Goal: Navigation & Orientation: Find specific page/section

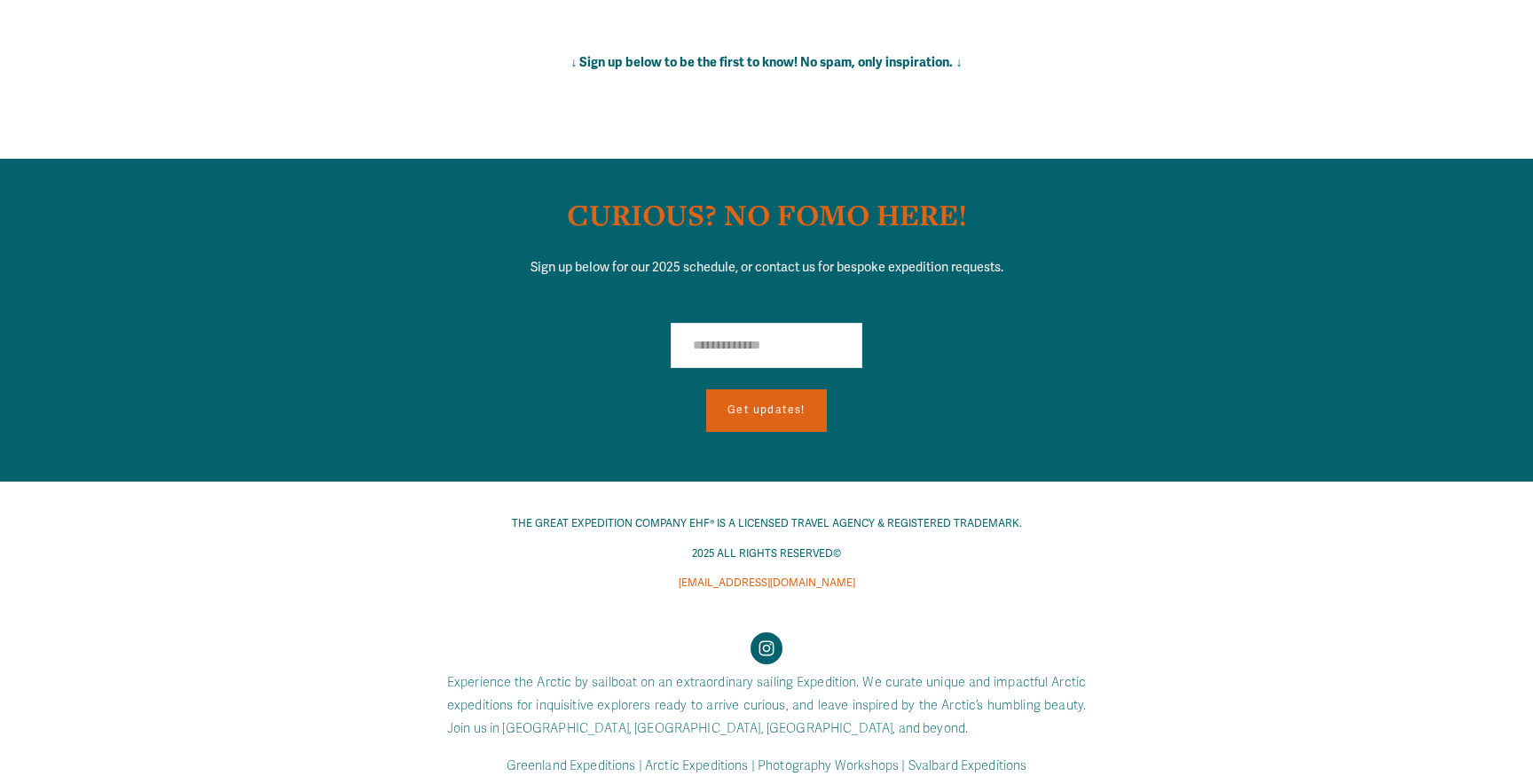
scroll to position [12353, 0]
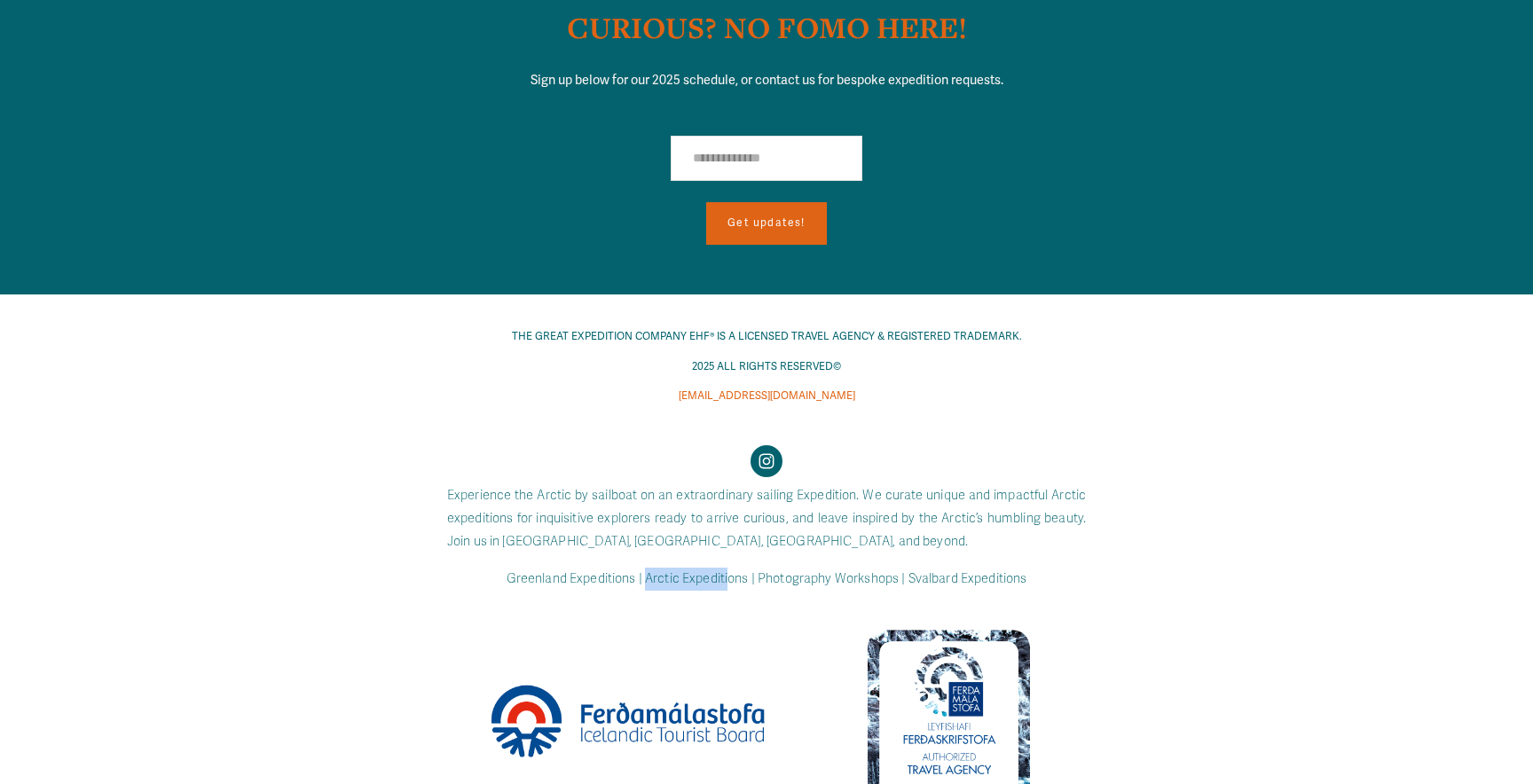
drag, startPoint x: 642, startPoint y: 545, endPoint x: 726, endPoint y: 540, distance: 84.1
click at [727, 571] on code "Greenland Expeditions | Arctic Expeditions | Photography Workshops | Svalbard E…" at bounding box center [766, 578] width 521 height 15
click at [726, 571] on code "Greenland Expeditions | Arctic Expeditions | Photography Workshops | Svalbard E…" at bounding box center [766, 578] width 521 height 15
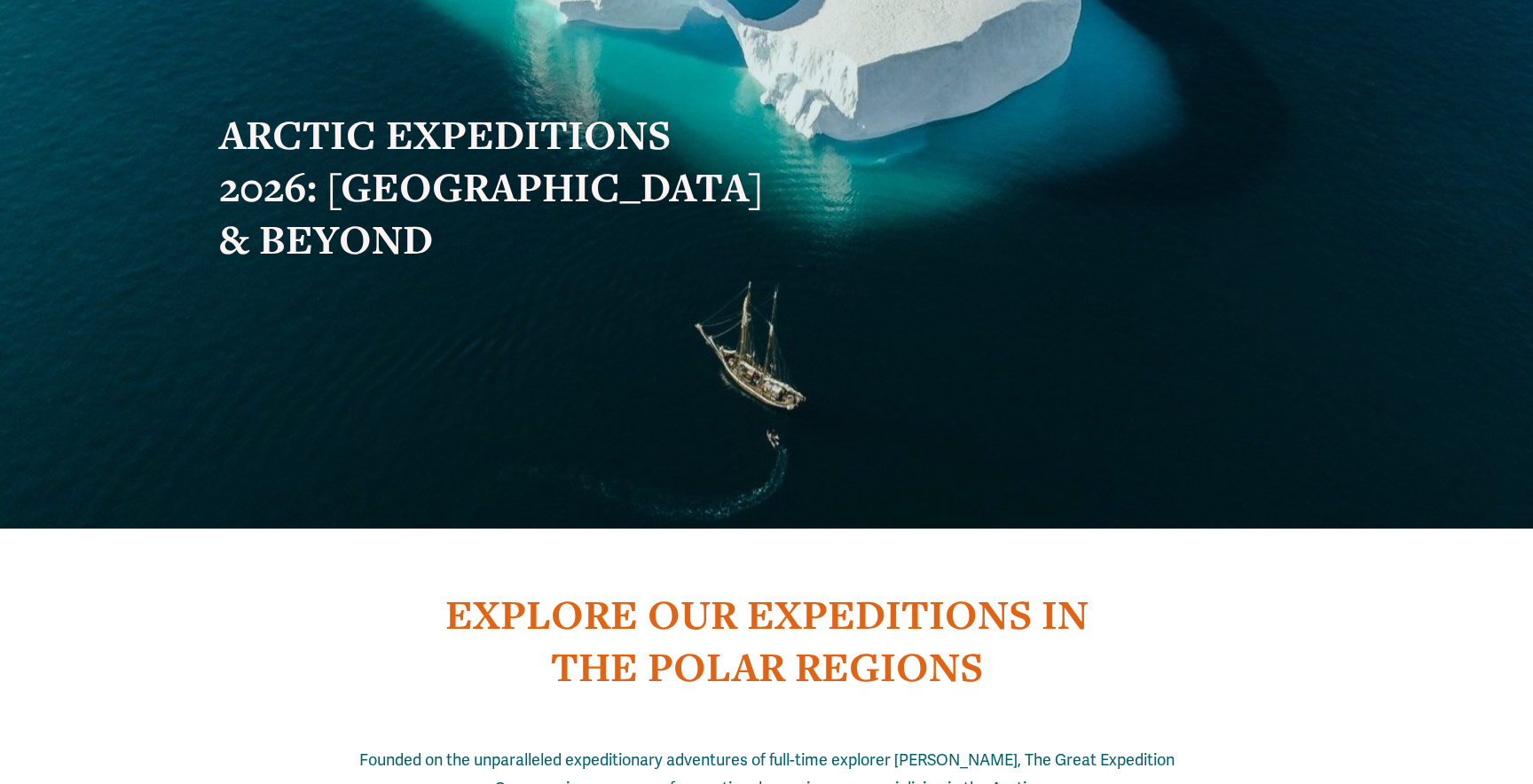
scroll to position [0, 0]
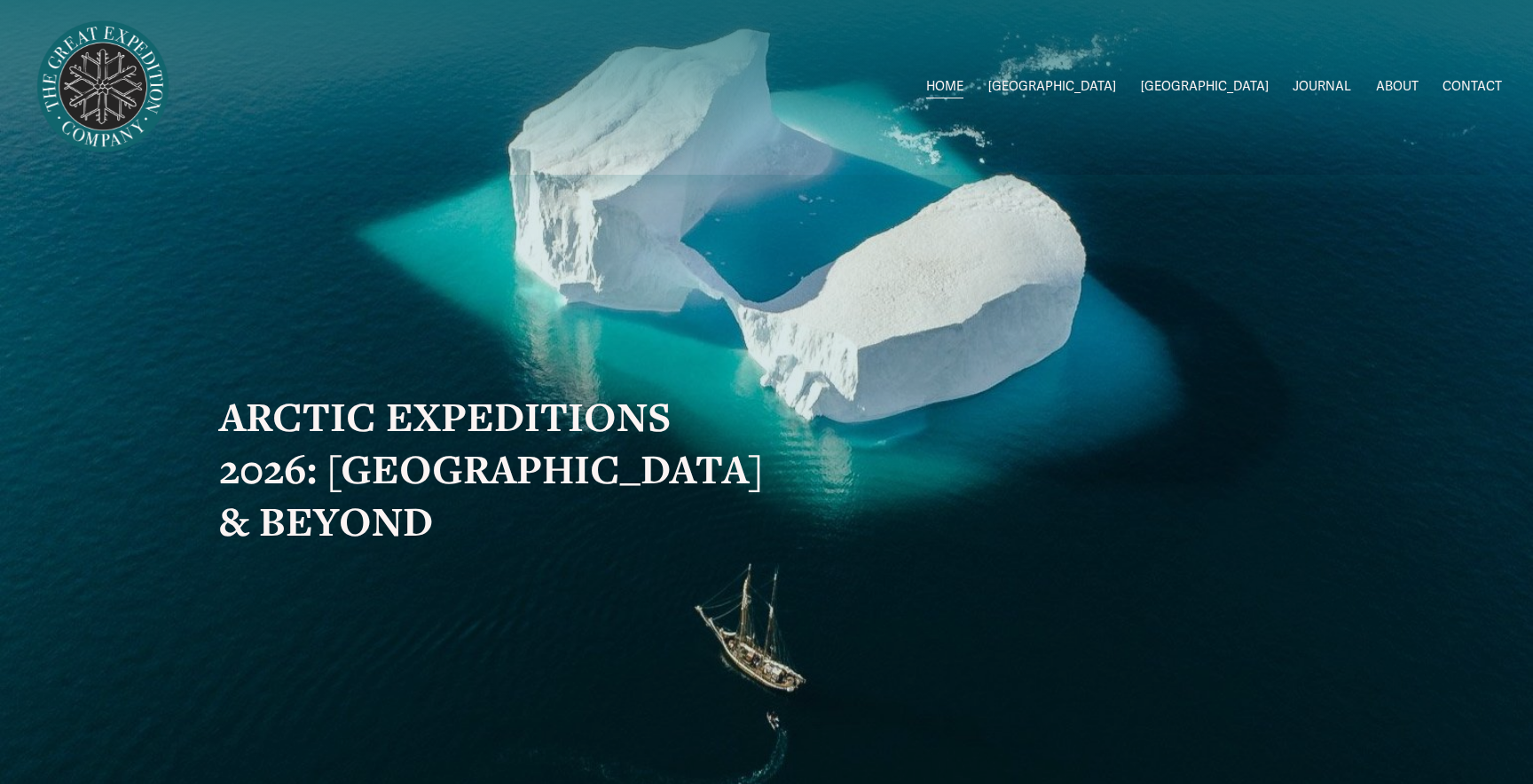
click at [1395, 86] on link "ABOUT" at bounding box center [1397, 87] width 43 height 26
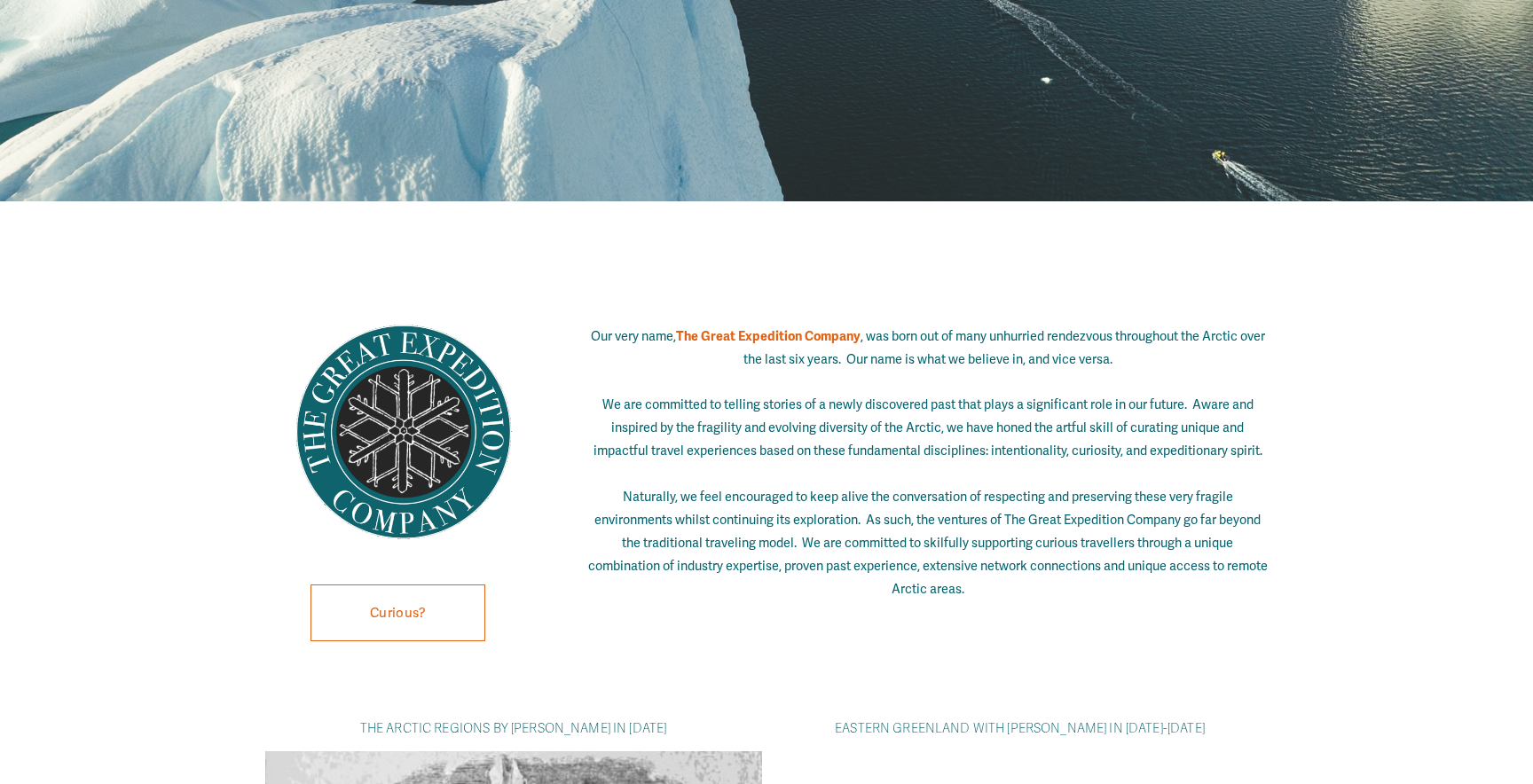
scroll to position [478, 0]
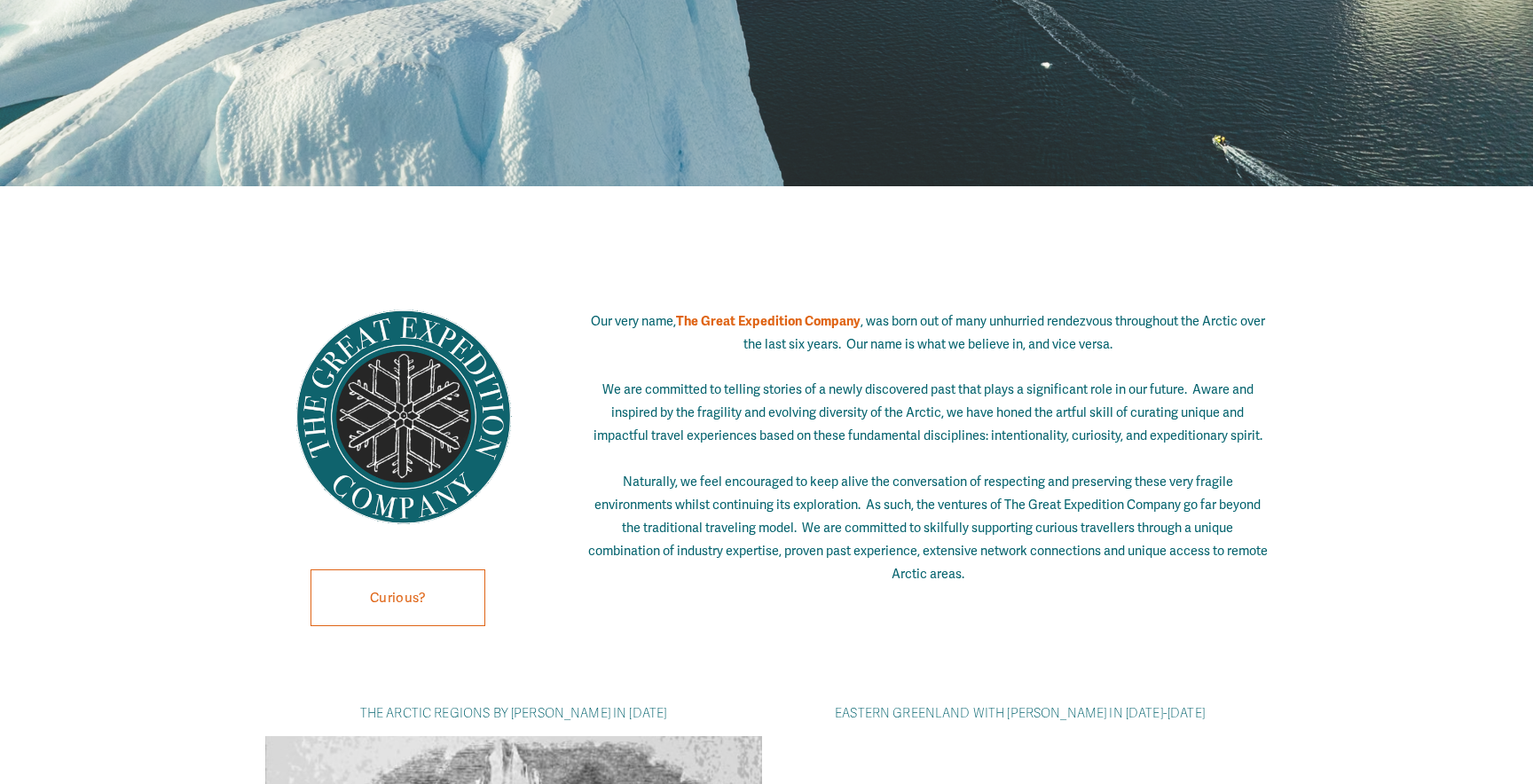
click at [689, 320] on strong "The Great Expedition Company" at bounding box center [767, 320] width 184 height 16
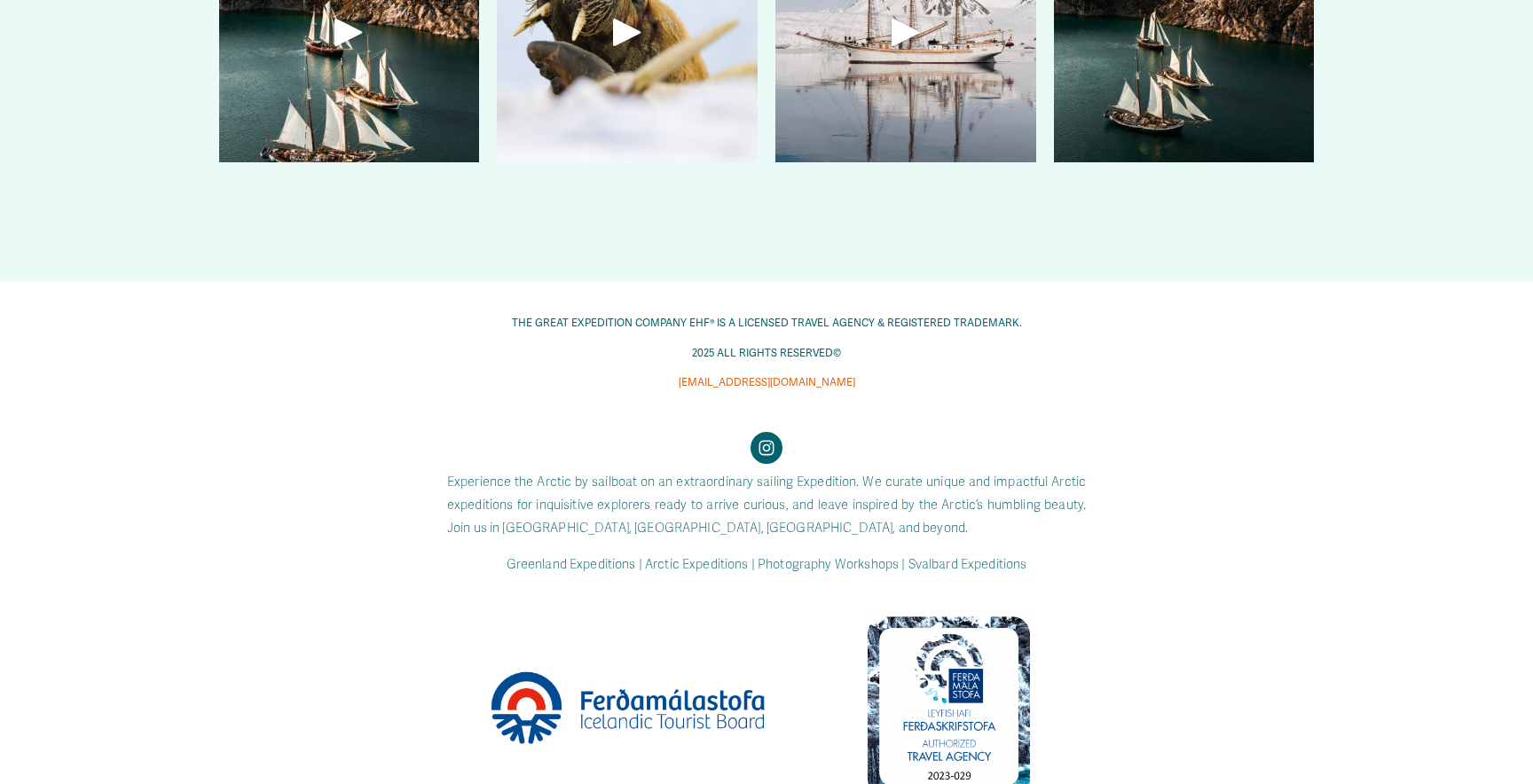
scroll to position [5126, 0]
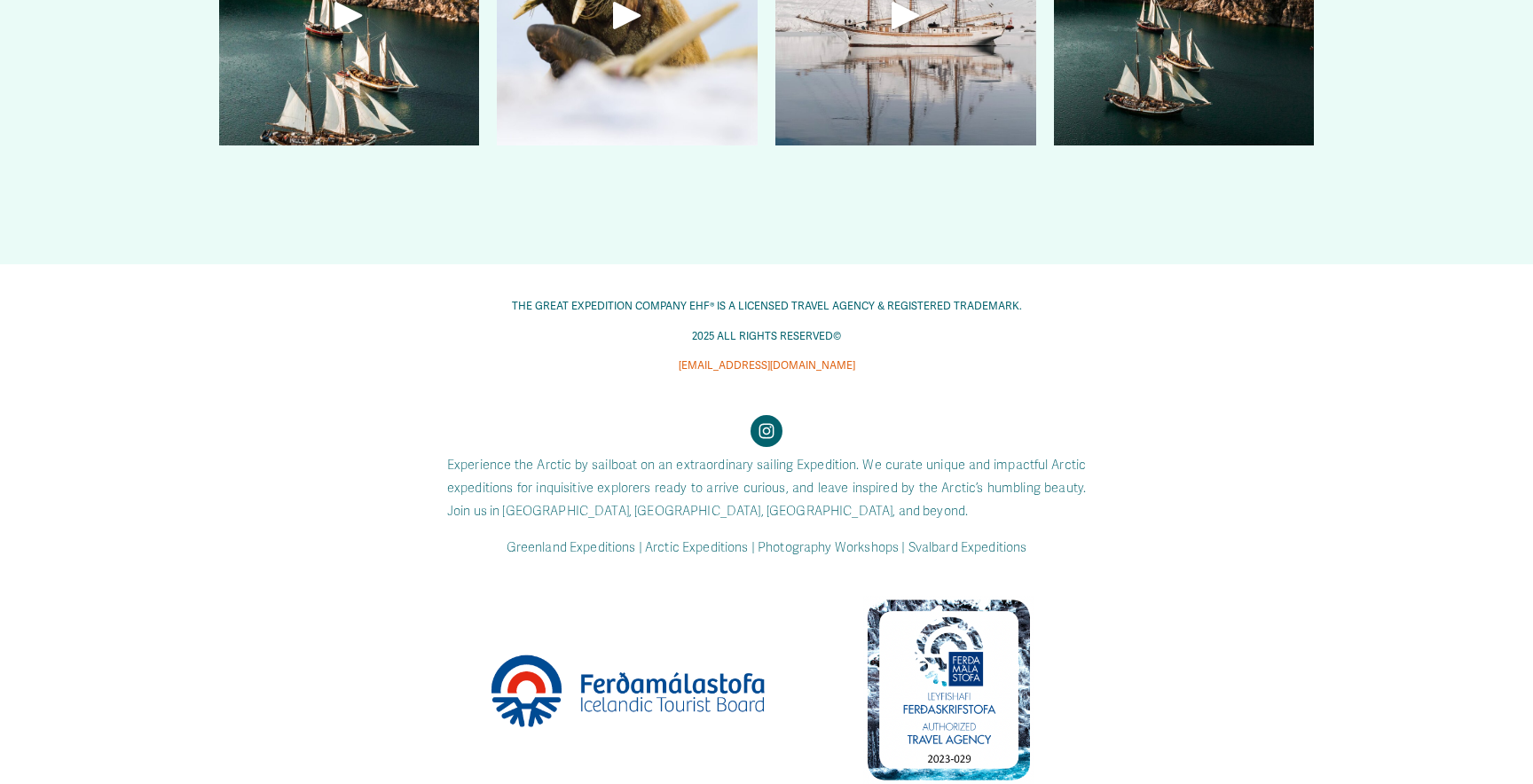
click at [953, 745] on div at bounding box center [948, 689] width 171 height 188
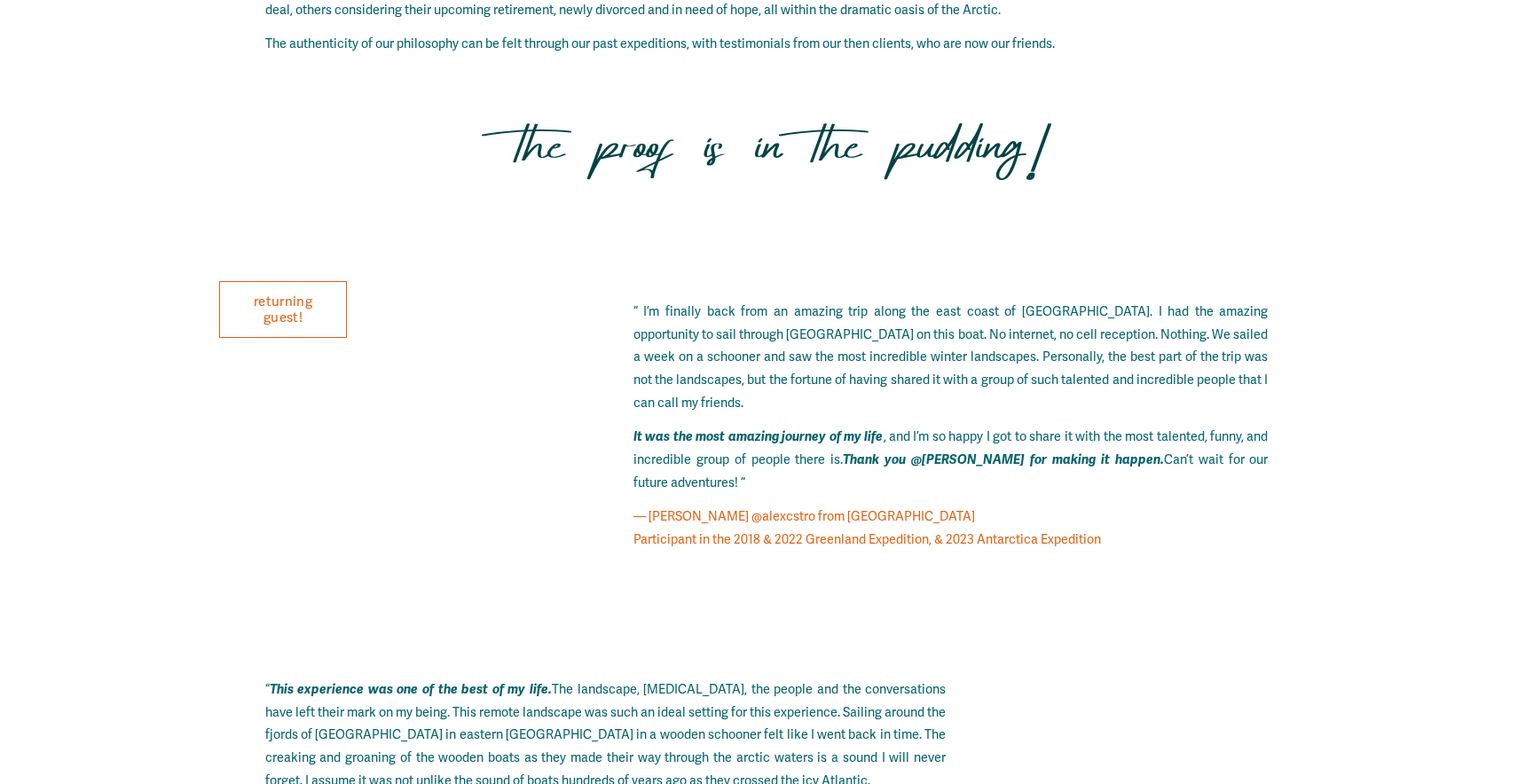
scroll to position [8813, 0]
